Goal: Task Accomplishment & Management: Use online tool/utility

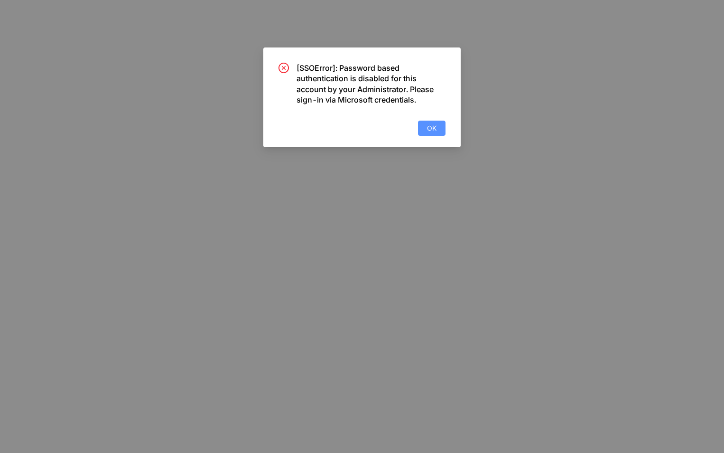
click at [430, 130] on span "OK" at bounding box center [431, 128] width 9 height 10
click at [432, 130] on span "OK" at bounding box center [431, 128] width 9 height 10
